Goal: Task Accomplishment & Management: Manage account settings

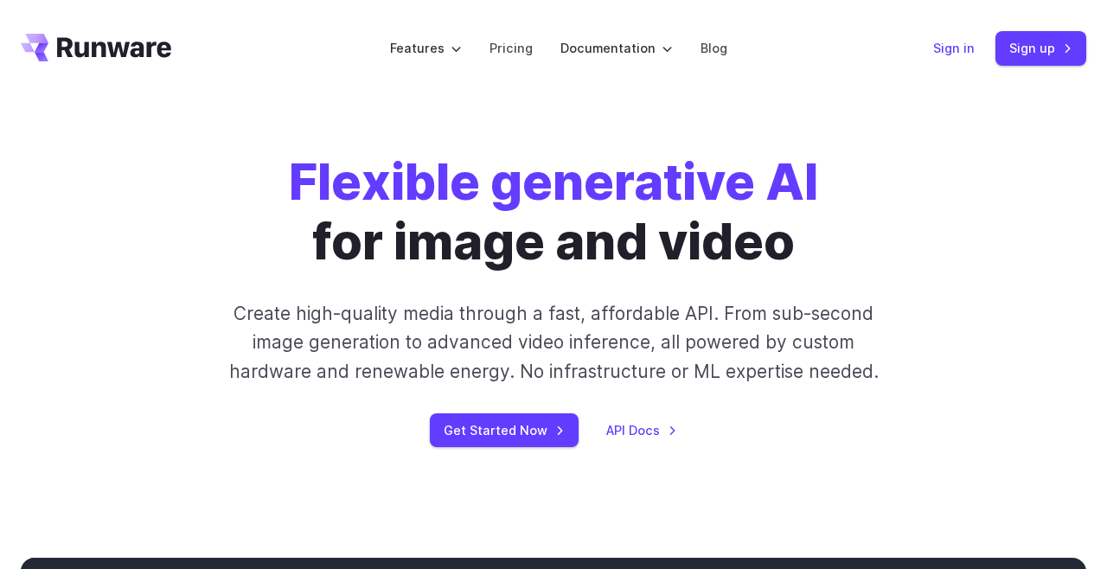
click at [952, 50] on link "Sign in" at bounding box center [955, 48] width 42 height 20
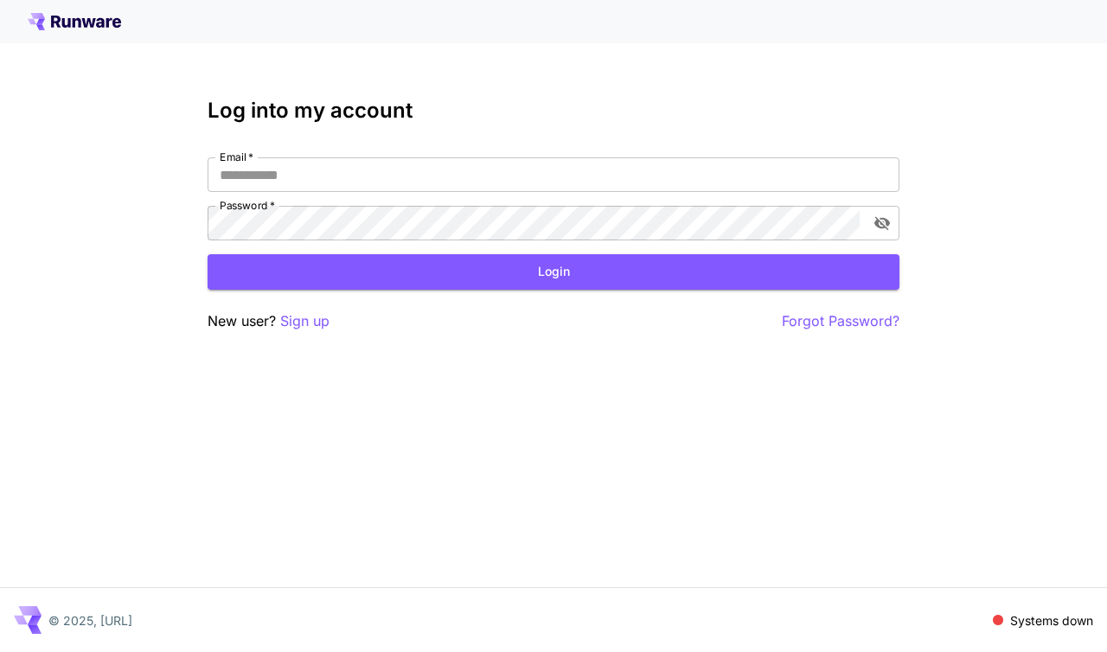
click at [489, 183] on input "Email   *" at bounding box center [554, 174] width 692 height 35
type input "**********"
click button "Login" at bounding box center [554, 271] width 692 height 35
